Goal: Task Accomplishment & Management: Manage account settings

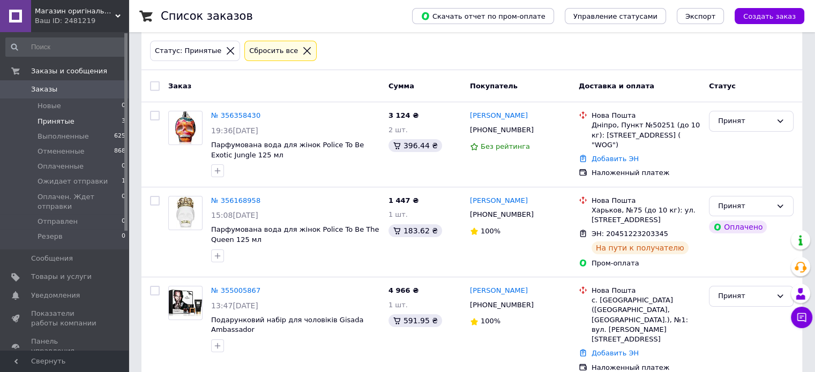
scroll to position [51, 0]
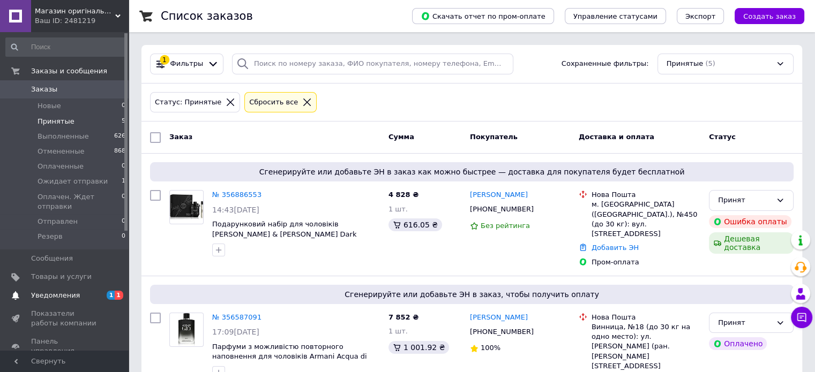
click at [56, 291] on span "Уведомления" at bounding box center [55, 296] width 49 height 10
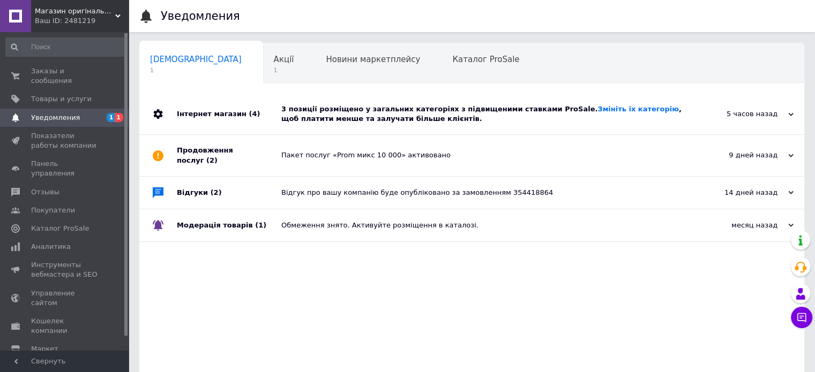
click at [314, 117] on div "3 позиції розміщено у загальних категоріях з підвищеними ставками ProSale. Змін…" at bounding box center [483, 113] width 405 height 19
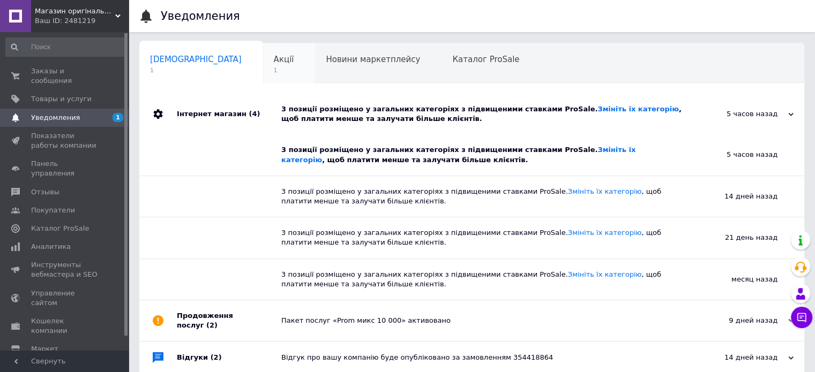
click at [274, 62] on span "Акції" at bounding box center [284, 60] width 20 height 10
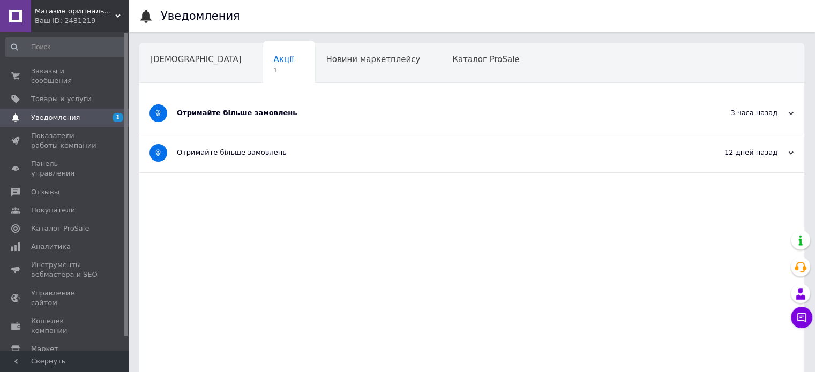
click at [206, 116] on div "Отримайте більше замовлень" at bounding box center [431, 113] width 509 height 10
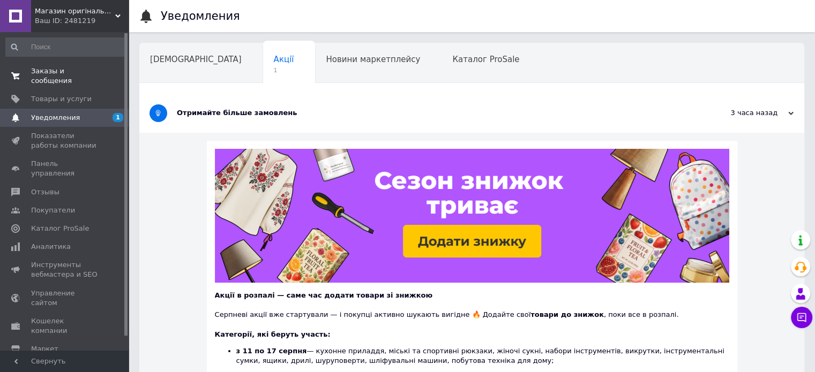
click at [42, 68] on span "Заказы и сообщения" at bounding box center [65, 75] width 68 height 19
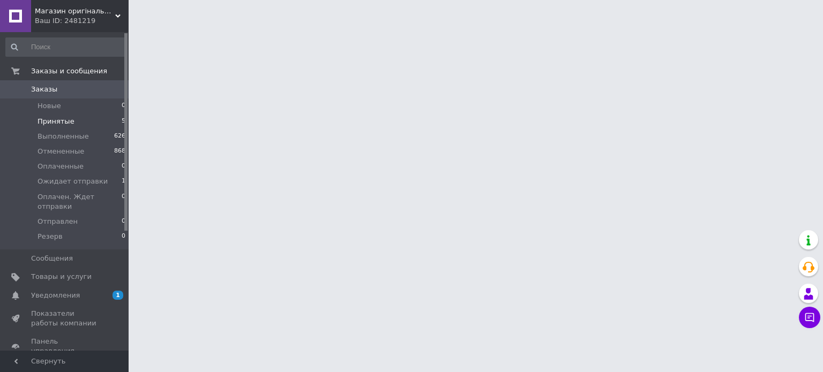
click at [74, 122] on li "Принятые 5" at bounding box center [66, 121] width 132 height 15
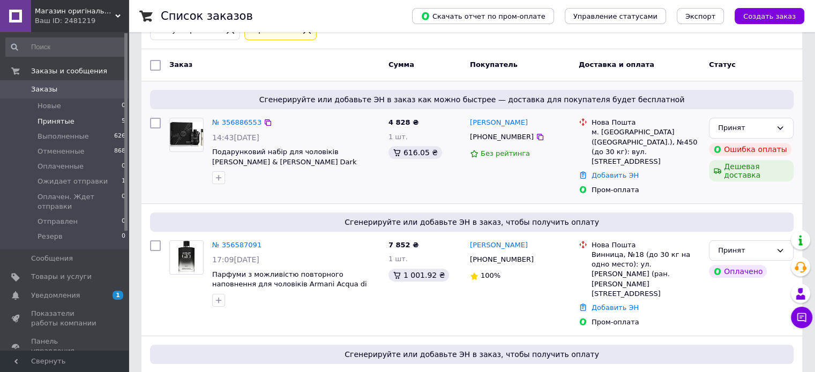
scroll to position [54, 0]
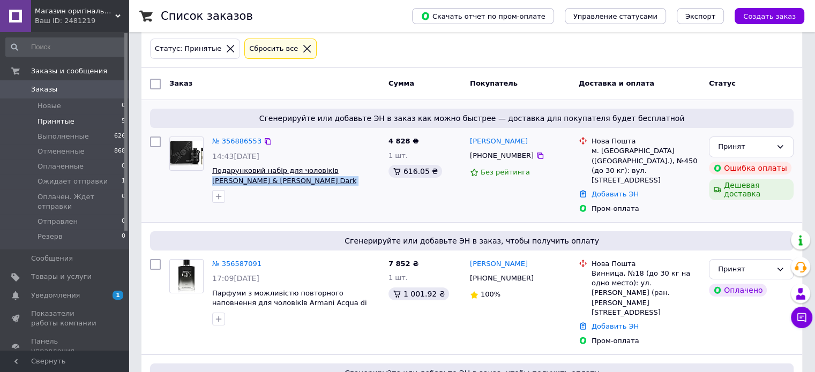
drag, startPoint x: 313, startPoint y: 183, endPoint x: 327, endPoint y: 169, distance: 20.1
click at [326, 169] on span "Подарунковий набір для чоловіків Viktor & Rolf Spicebomb Dark Leather 1 шт" at bounding box center [296, 176] width 168 height 20
click at [537, 154] on icon at bounding box center [540, 156] width 6 height 6
click at [242, 141] on link "№ 356886553" at bounding box center [236, 141] width 49 height 8
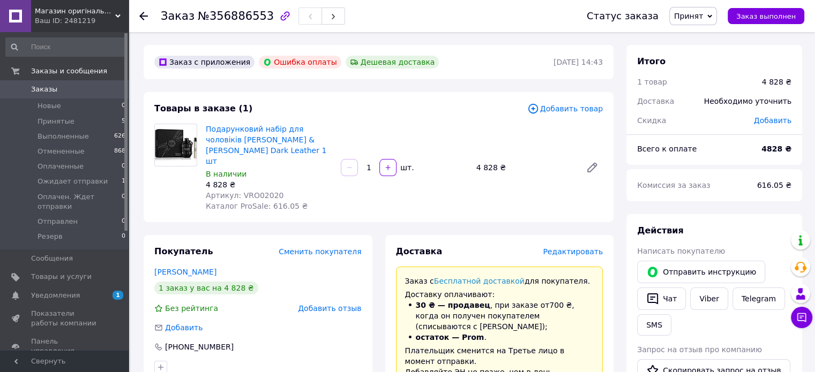
scroll to position [54, 0]
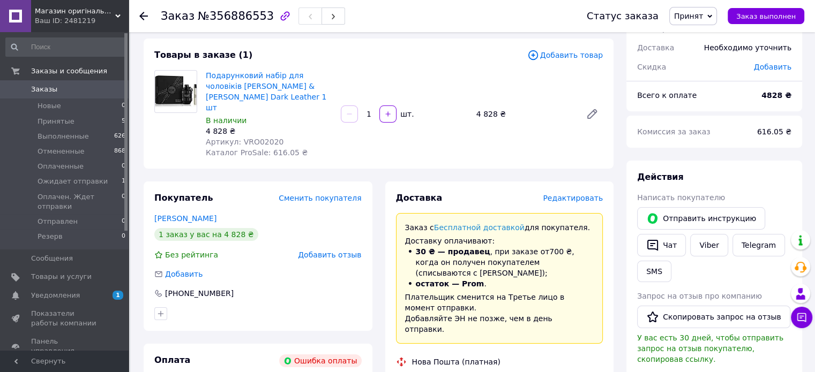
click at [144, 17] on icon at bounding box center [143, 16] width 9 height 9
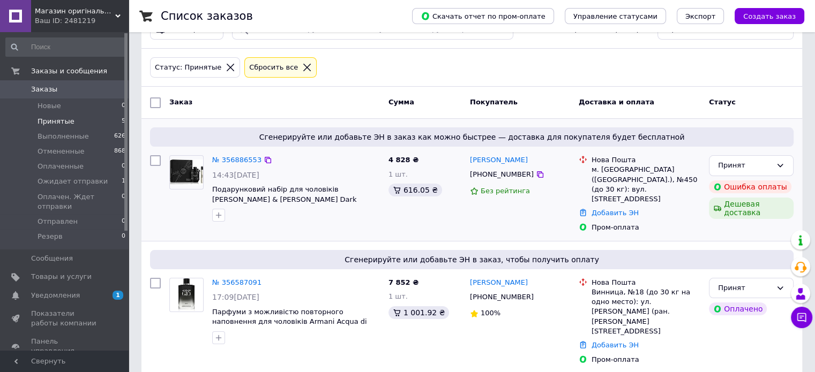
scroll to position [54, 0]
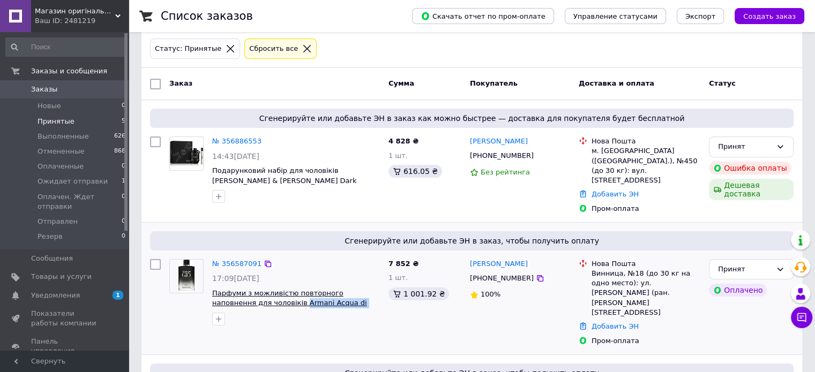
drag, startPoint x: 372, startPoint y: 293, endPoint x: 257, endPoint y: 291, distance: 114.6
click at [257, 291] on span "Парфуми з можливістю повторного наповнення для чоловіків Armani Acqua di Giò Pa…" at bounding box center [296, 299] width 168 height 20
click at [62, 291] on span "Уведомления" at bounding box center [55, 296] width 49 height 10
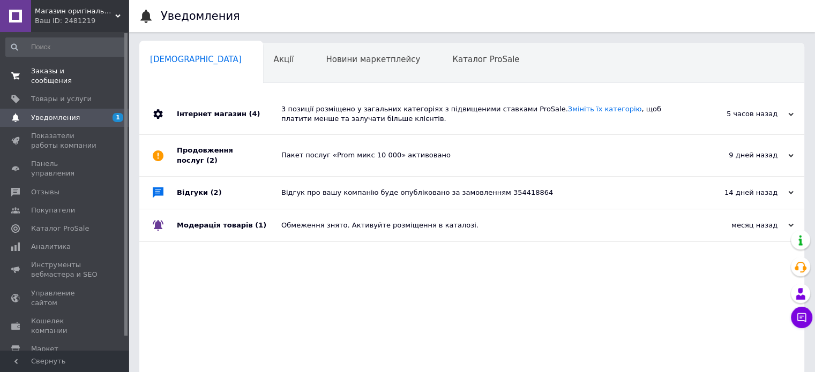
click at [51, 70] on span "Заказы и сообщения" at bounding box center [65, 75] width 68 height 19
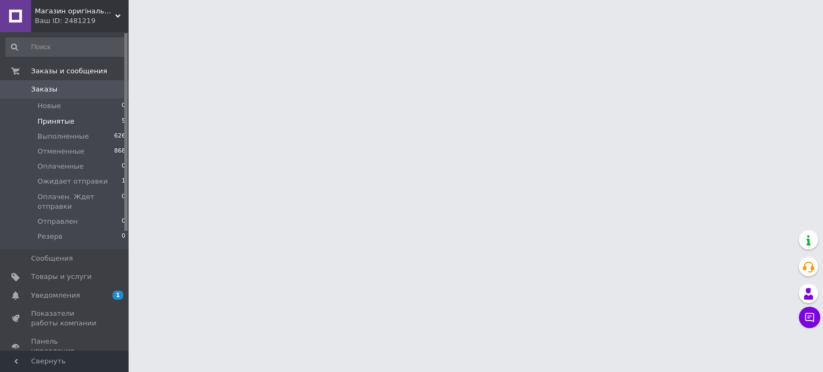
click at [58, 115] on li "Принятые 5" at bounding box center [66, 121] width 132 height 15
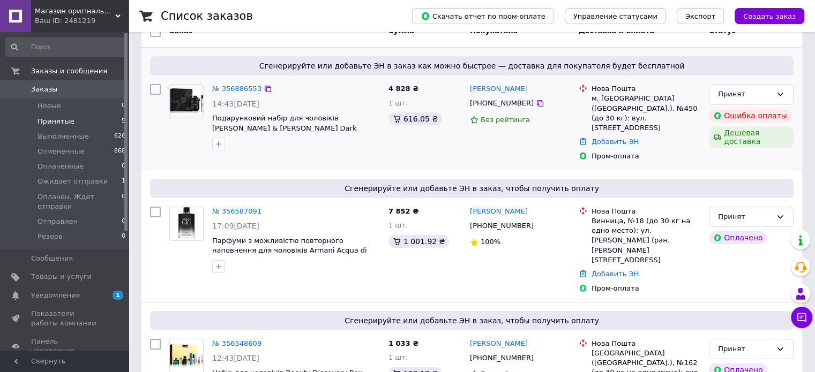
scroll to position [107, 0]
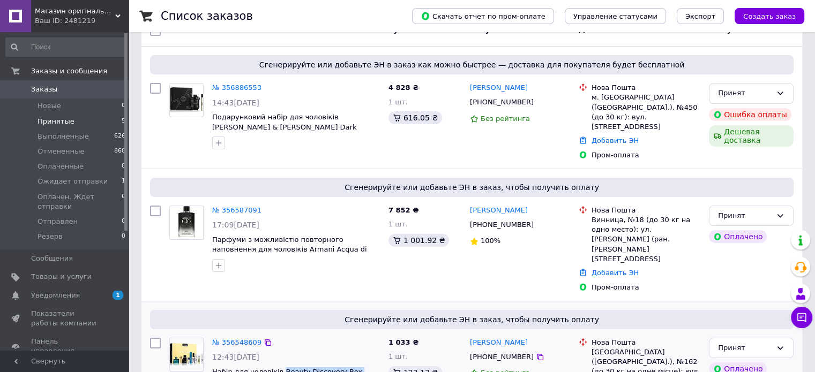
drag, startPoint x: 291, startPoint y: 352, endPoint x: 278, endPoint y: 344, distance: 14.7
click at [278, 367] on span "Набір для чоловіків Beauty Discovery Box Notino Pinch of Mandarin" at bounding box center [296, 377] width 168 height 20
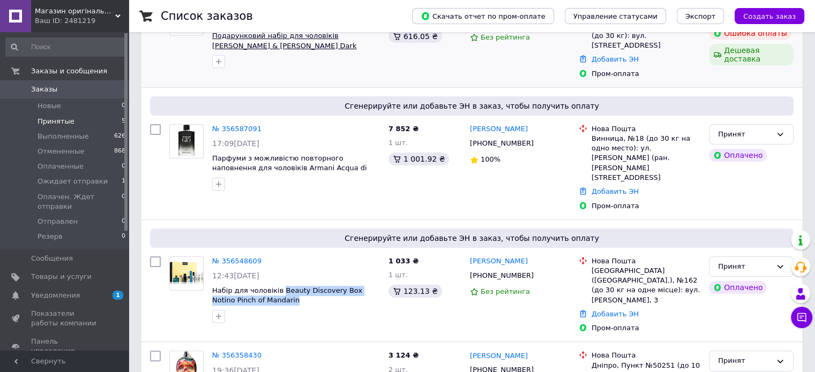
scroll to position [268, 0]
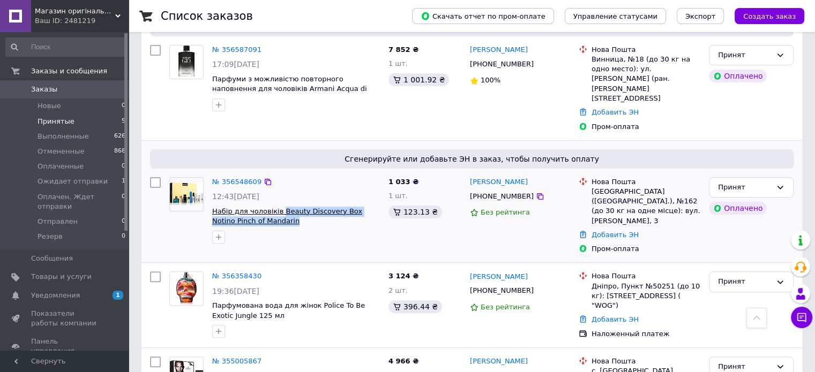
click at [296, 207] on span "Набір для чоловіків Beauty Discovery Box Notino Pinch of Mandarin" at bounding box center [287, 216] width 150 height 18
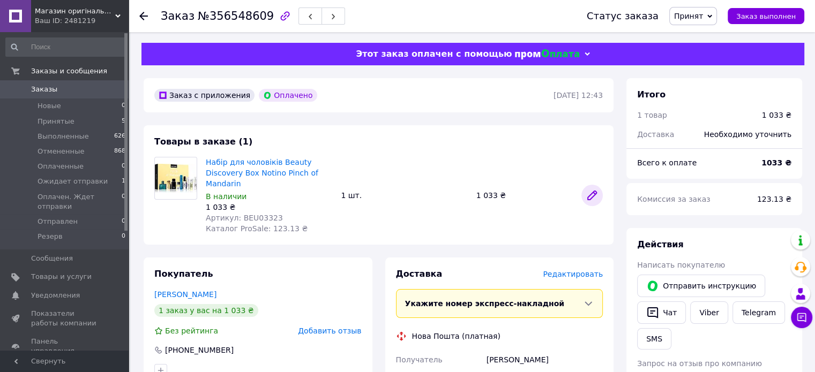
click at [591, 191] on icon at bounding box center [592, 195] width 9 height 9
click at [244, 161] on link "Набір для чоловіків Beauty Discovery Box Notino Pinch of Mandarin" at bounding box center [262, 173] width 112 height 30
click at [68, 121] on span "Принятые" at bounding box center [55, 122] width 37 height 10
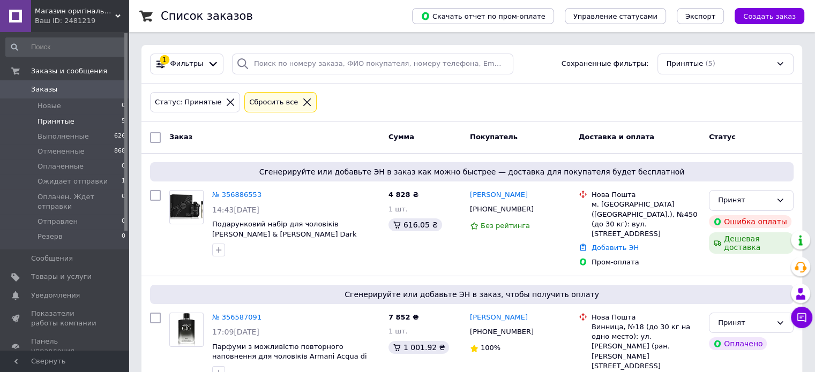
scroll to position [54, 0]
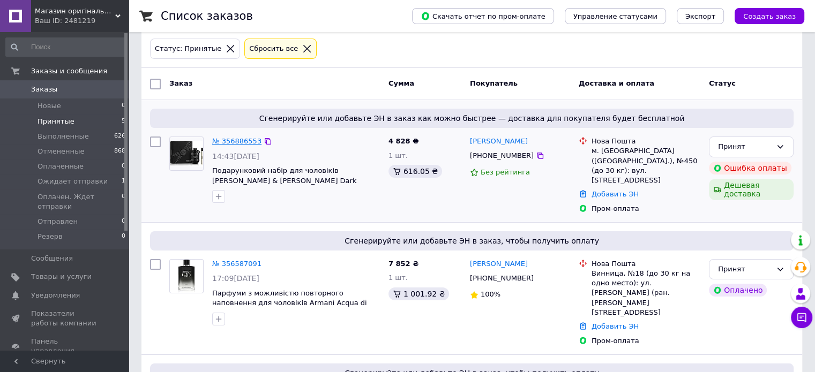
click at [224, 139] on link "№ 356886553" at bounding box center [236, 141] width 49 height 8
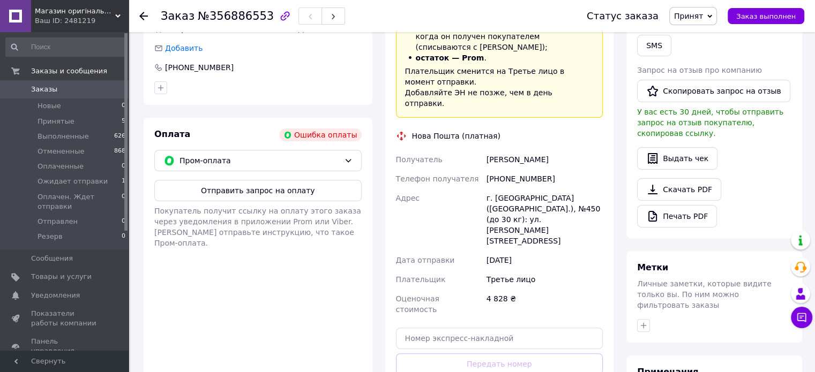
scroll to position [321, 0]
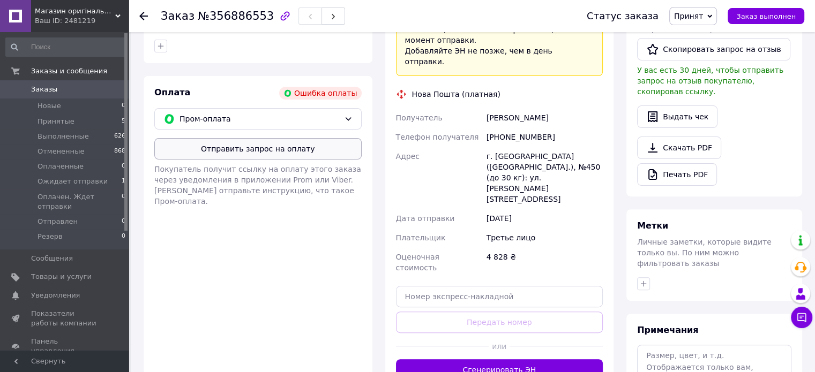
click at [251, 143] on button "Отправить запрос на оплату" at bounding box center [257, 148] width 207 height 21
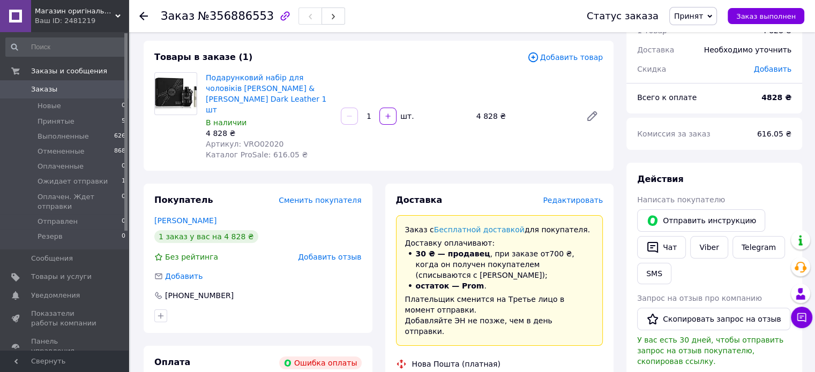
scroll to position [0, 0]
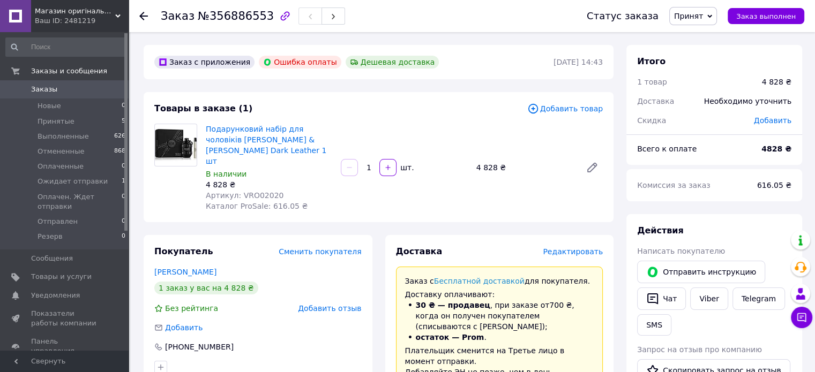
click at [129, 12] on div "Заказ №356886553 Статус заказа Принят Выполнен Отменен Оплаченный Ожидает отпра…" at bounding box center [472, 16] width 686 height 32
click at [152, 14] on div at bounding box center [149, 16] width 21 height 32
click at [146, 17] on icon at bounding box center [143, 16] width 9 height 9
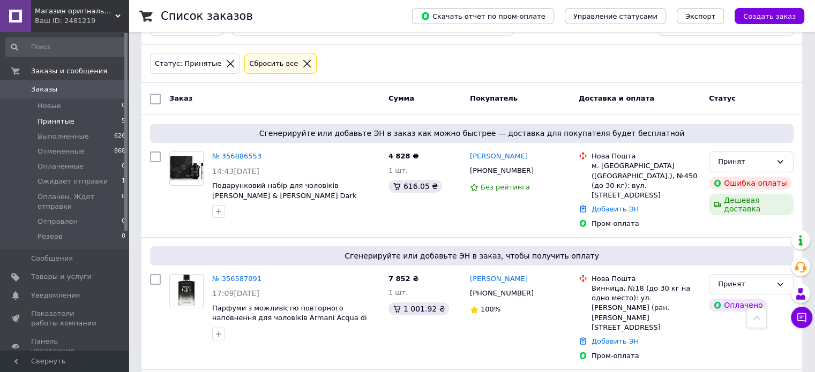
scroll to position [31, 0]
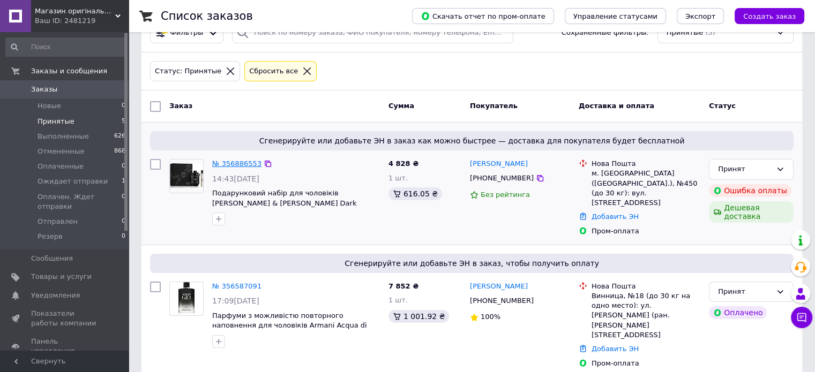
click at [242, 161] on link "№ 356886553" at bounding box center [236, 164] width 49 height 8
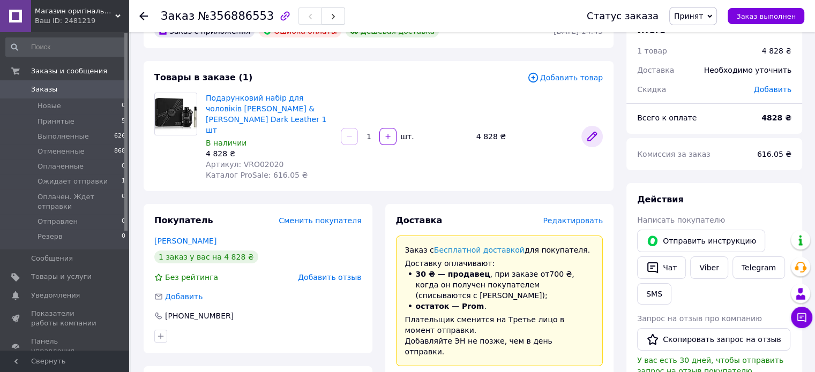
click at [596, 131] on icon at bounding box center [591, 136] width 13 height 13
